Goal: Navigation & Orientation: Find specific page/section

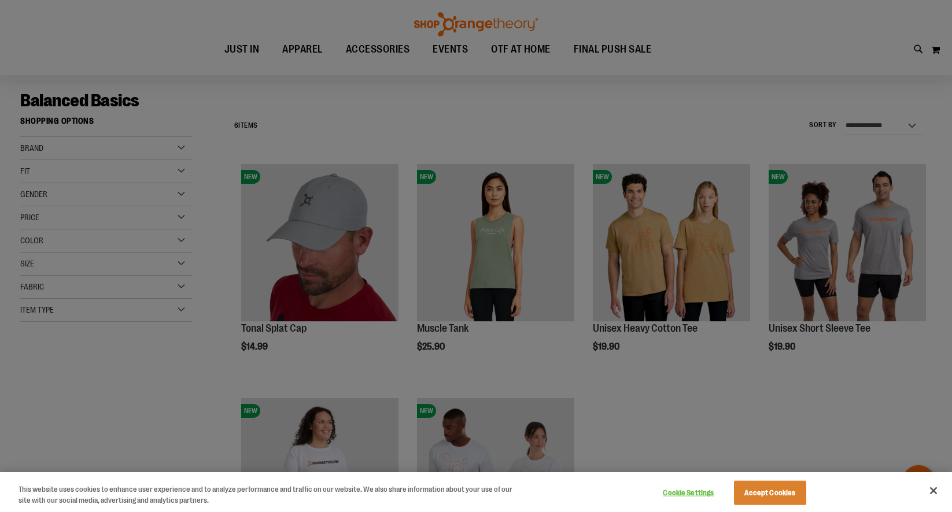
scroll to position [99, 0]
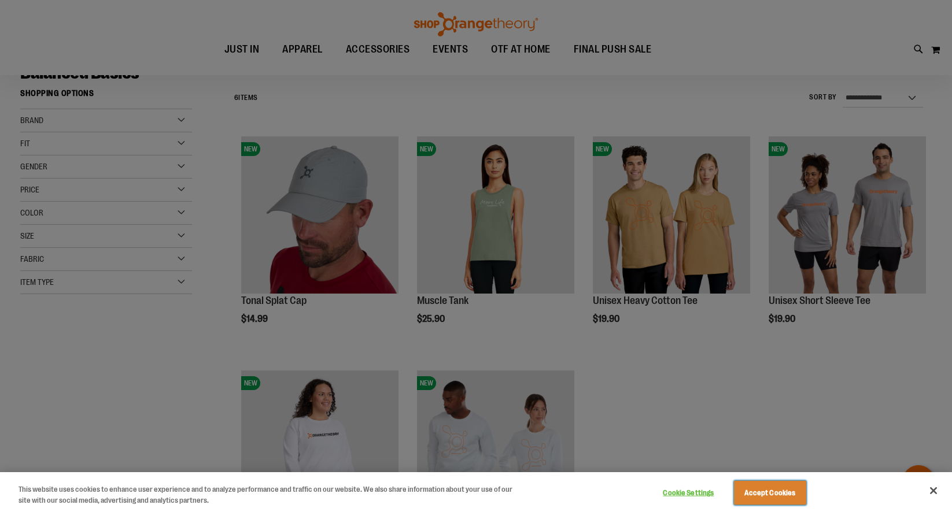
click at [781, 494] on button "Accept Cookies" at bounding box center [770, 493] width 72 height 24
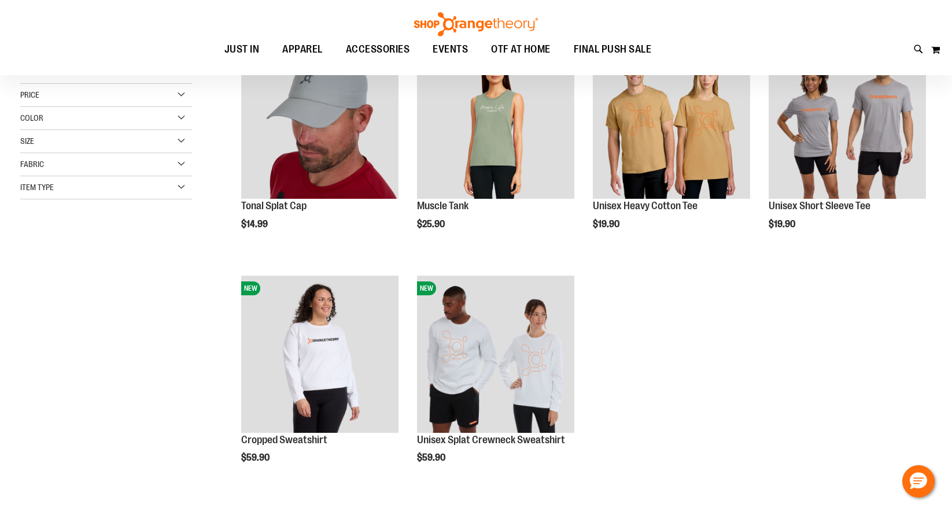
scroll to position [0, 0]
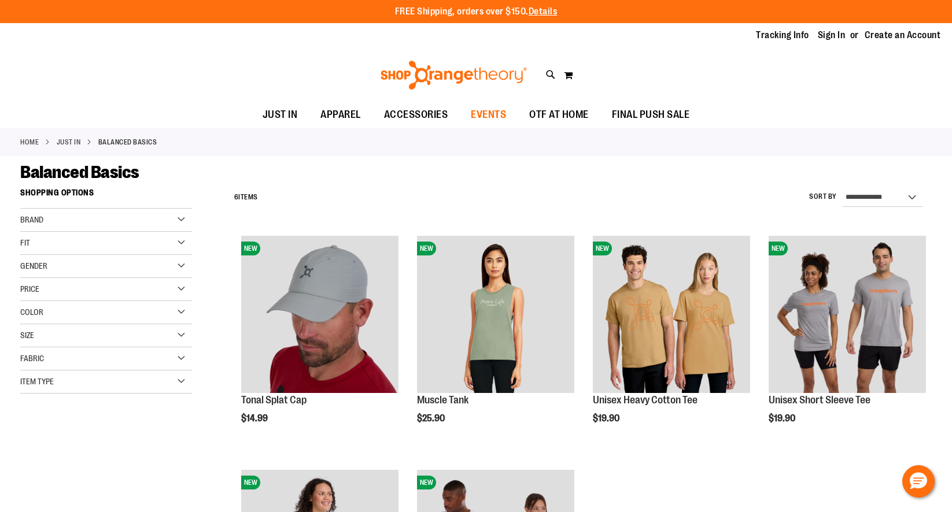
click at [497, 115] on span "EVENTS" at bounding box center [488, 115] width 35 height 26
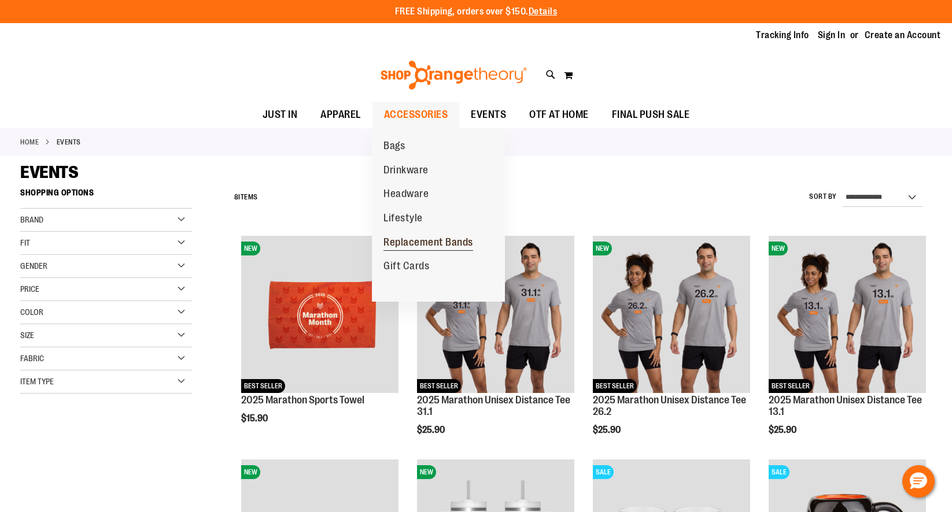
click at [441, 245] on span "Replacement Bands" at bounding box center [428, 244] width 90 height 14
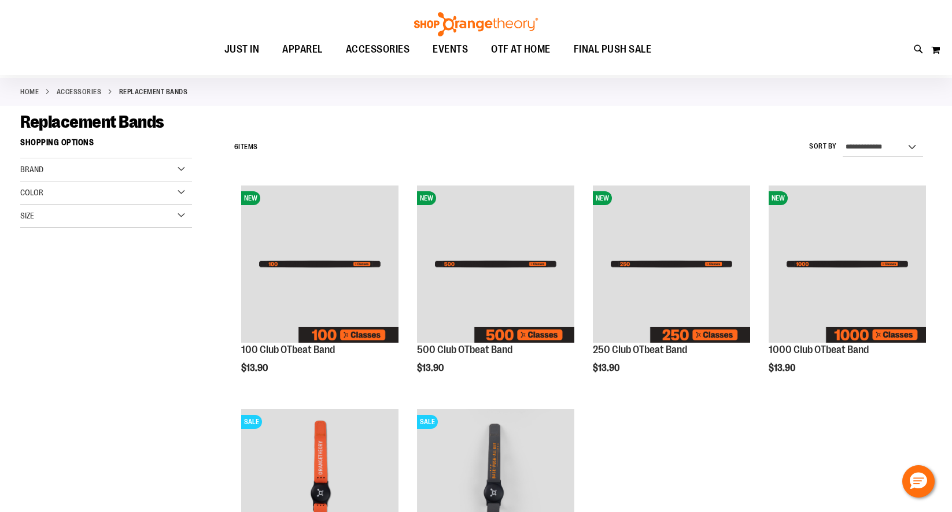
scroll to position [28, 0]
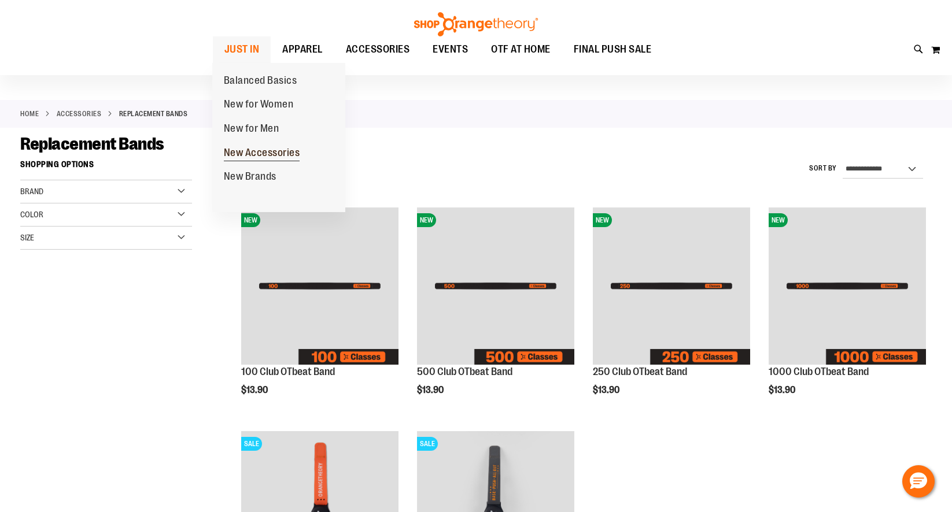
click at [267, 151] on span "New Accessories" at bounding box center [262, 154] width 76 height 14
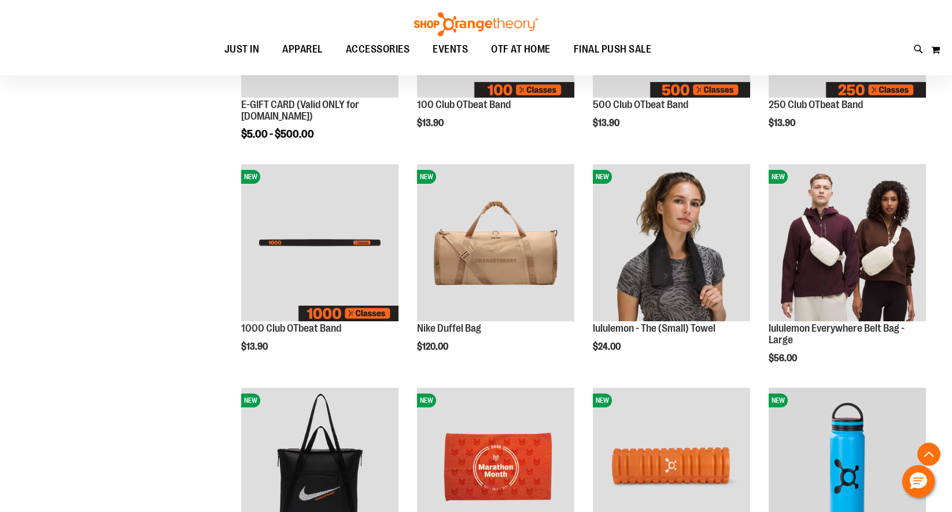
scroll to position [297, 0]
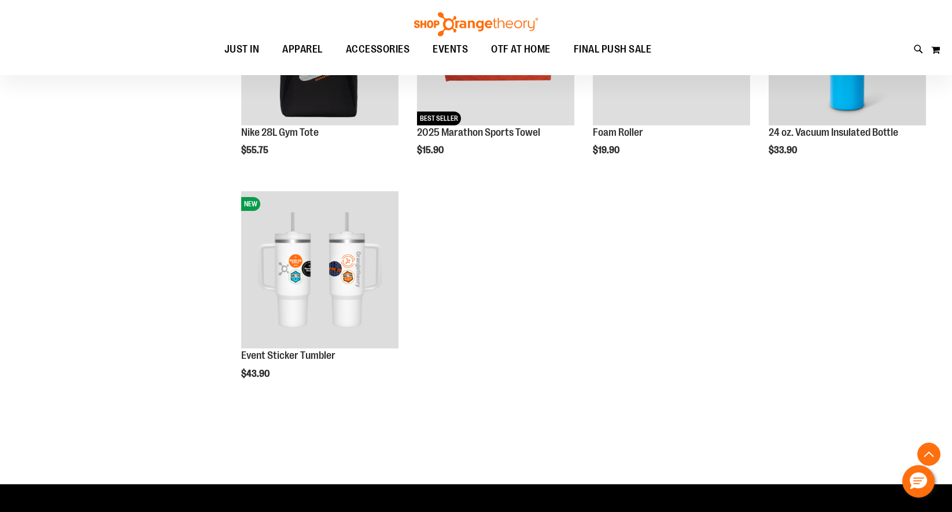
scroll to position [715, 0]
